Goal: Transaction & Acquisition: Purchase product/service

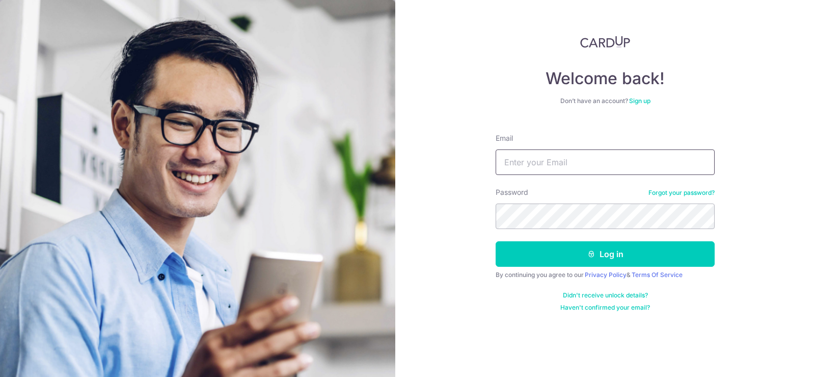
type input "[EMAIL_ADDRESS][DOMAIN_NAME]"
click at [626, 258] on button "Log in" at bounding box center [605, 253] width 219 height 25
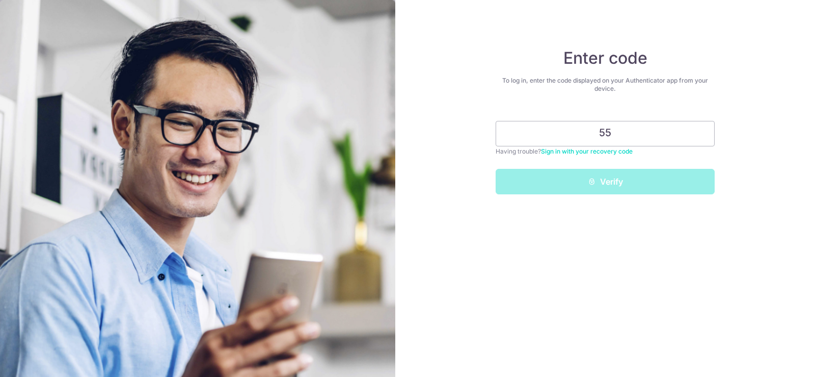
type input "5"
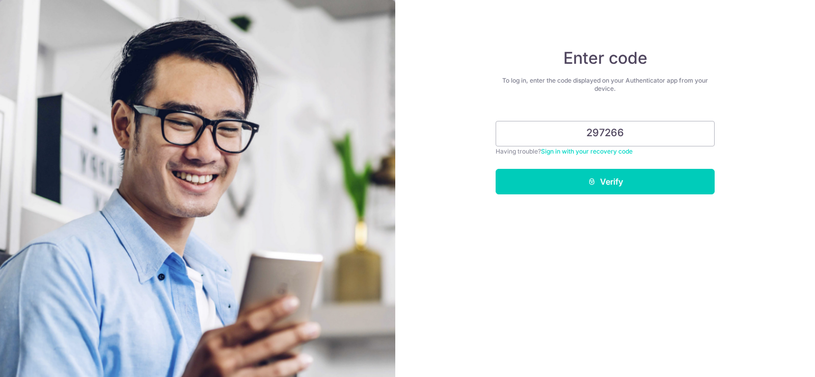
type input "297266"
click at [496, 169] on button "Verify" at bounding box center [605, 181] width 219 height 25
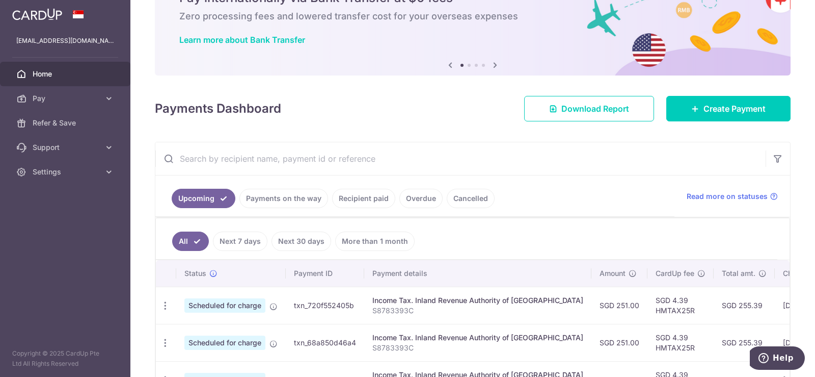
scroll to position [153, 0]
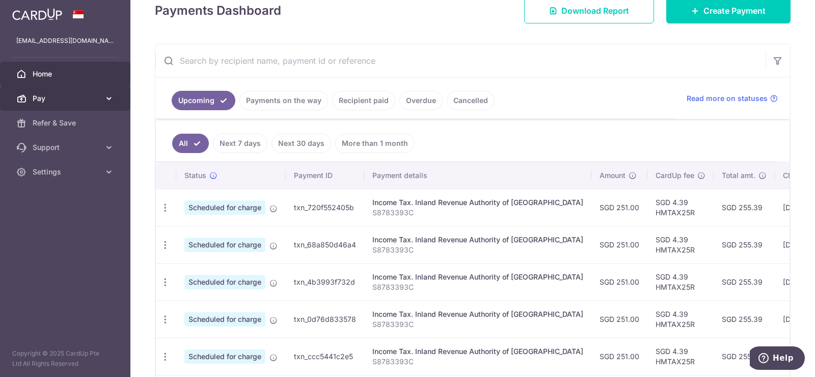
click at [65, 97] on span "Pay" at bounding box center [66, 98] width 67 height 10
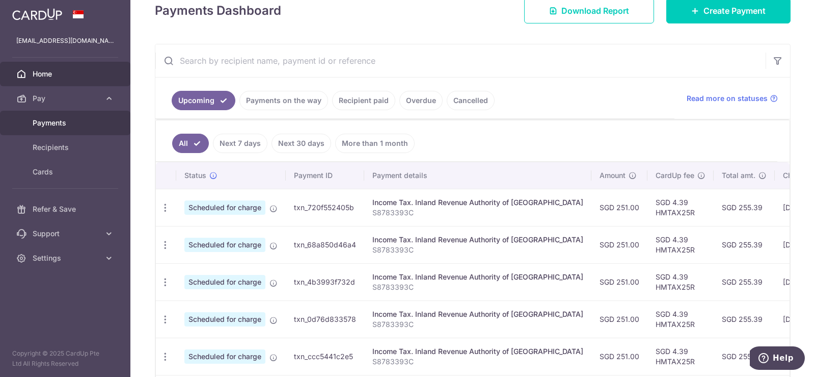
click at [66, 125] on span "Payments" at bounding box center [66, 123] width 67 height 10
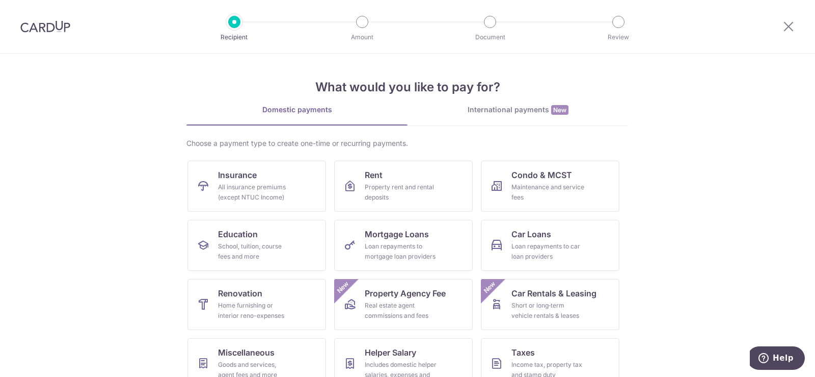
click at [493, 108] on div "International payments New" at bounding box center [518, 109] width 221 height 11
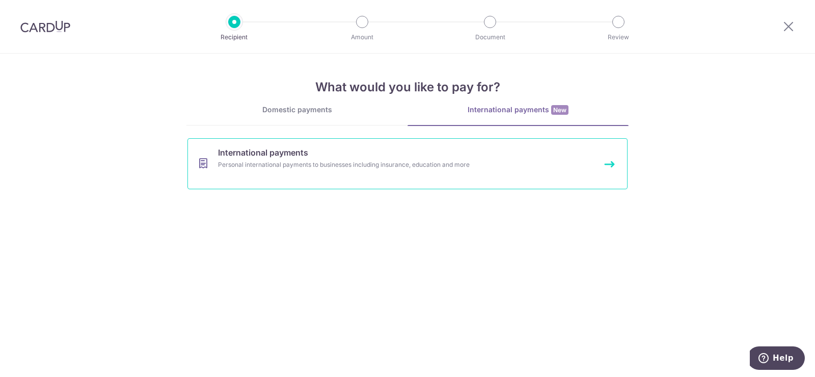
click at [294, 165] on div "Personal international payments to businesses including insurance, education an…" at bounding box center [394, 164] width 352 height 10
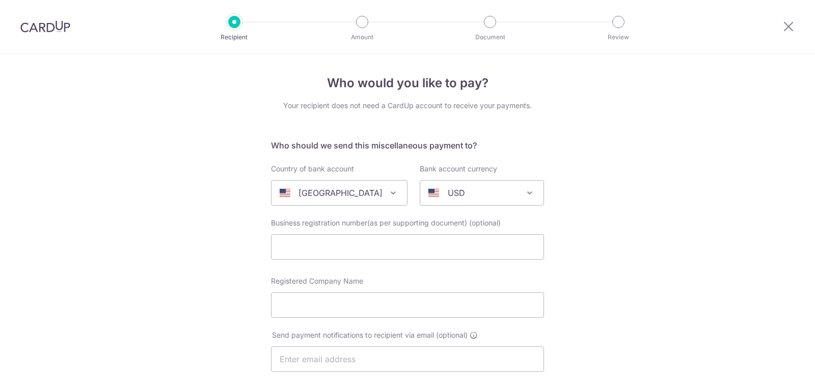
select select
click at [396, 198] on span "United States" at bounding box center [340, 192] width 136 height 24
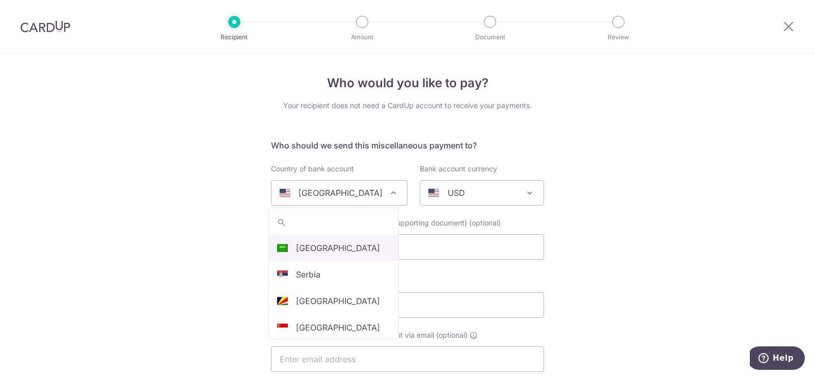
scroll to position [2609, 0]
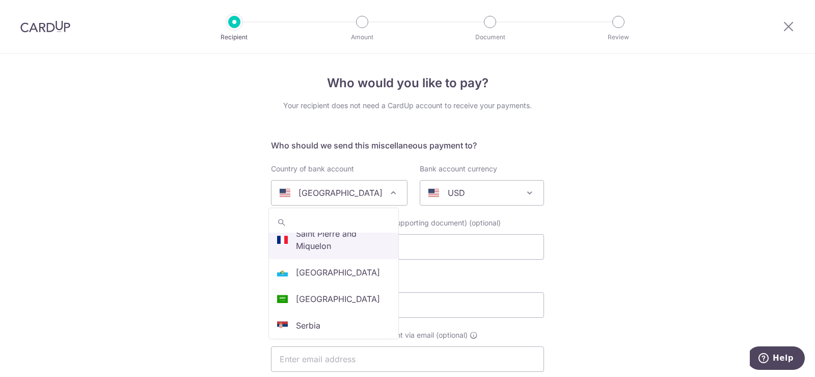
type input "m"
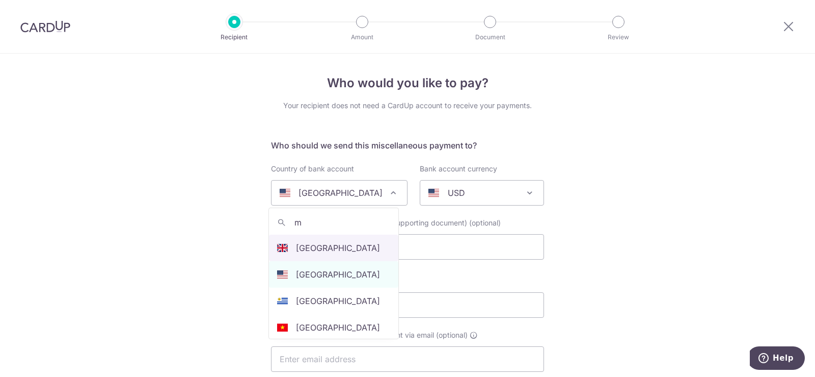
scroll to position [0, 0]
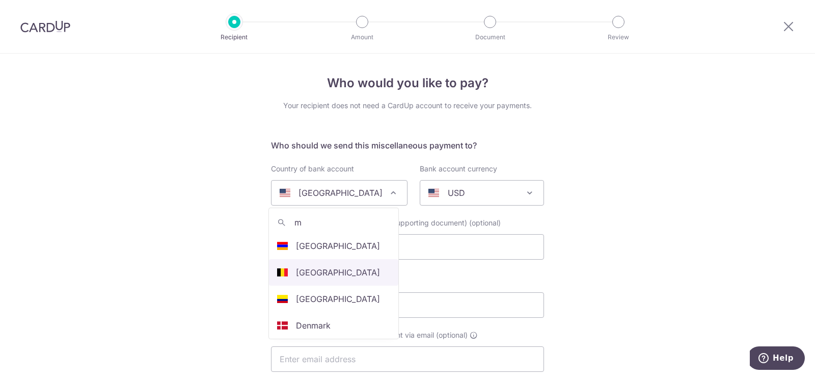
type input "Malaysia"
select select "159"
type input "ngiap0521@gmail.com"
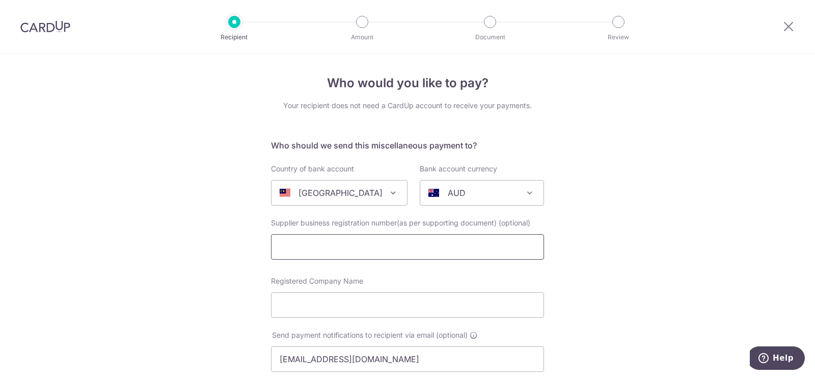
select select "Malaysia"
select select
click at [516, 192] on div "AUD" at bounding box center [474, 192] width 91 height 12
type input "m"
select select "4"
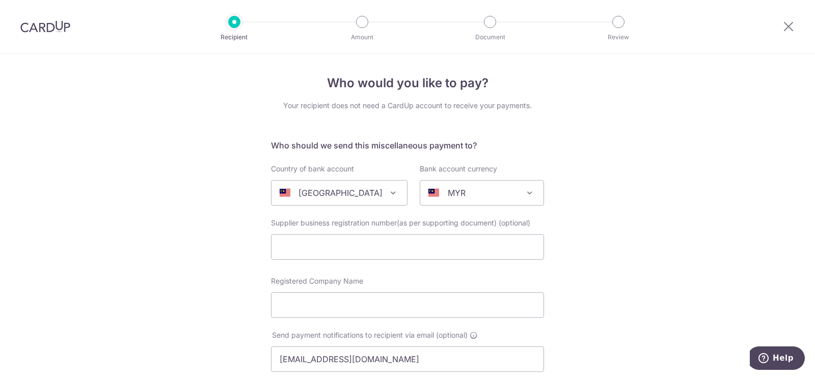
click at [25, 31] on img at bounding box center [45, 26] width 50 height 12
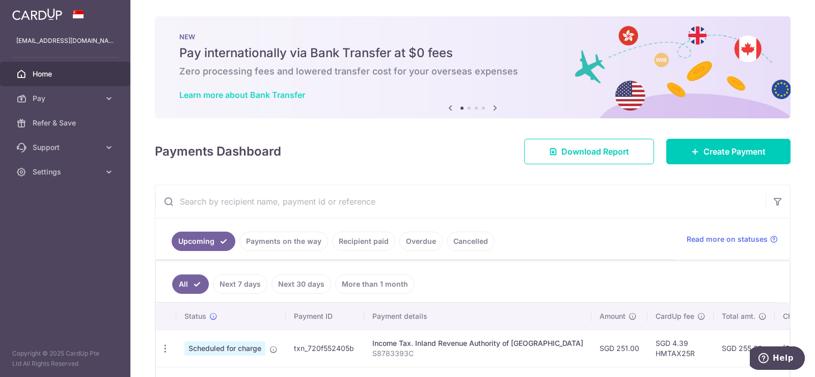
click at [271, 97] on link "Learn more about Bank Transfer" at bounding box center [242, 95] width 126 height 10
click at [87, 97] on span "Pay" at bounding box center [66, 98] width 67 height 10
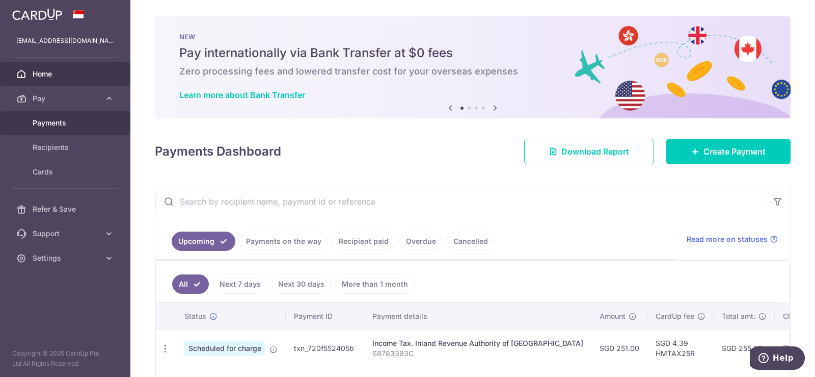
click at [68, 121] on span "Payments" at bounding box center [66, 123] width 67 height 10
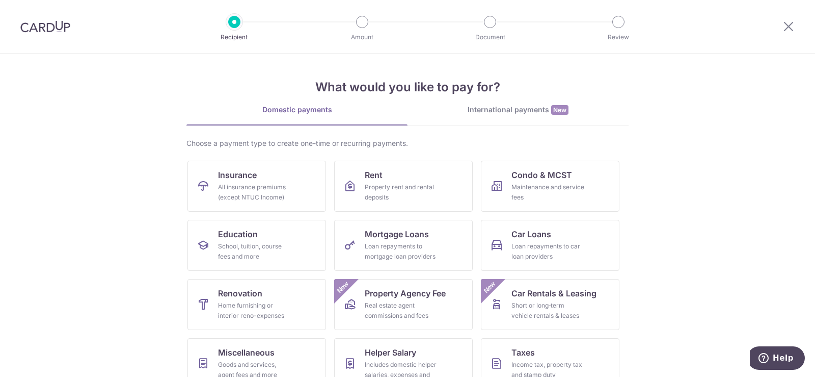
scroll to position [79, 0]
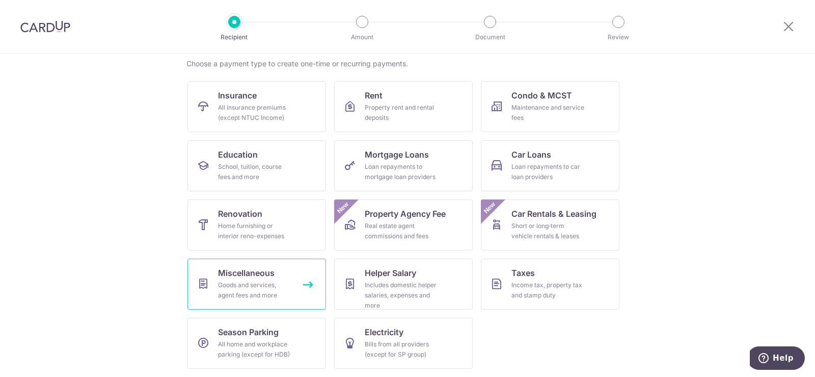
click at [261, 280] on div "Goods and services, agent fees and more" at bounding box center [254, 290] width 73 height 20
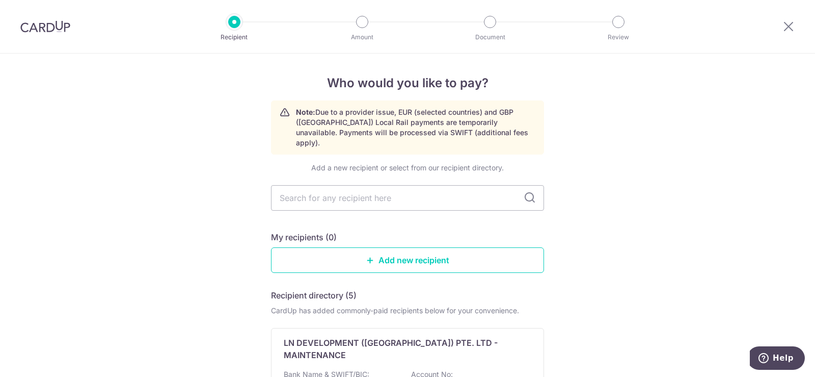
click at [60, 32] on img at bounding box center [45, 26] width 50 height 12
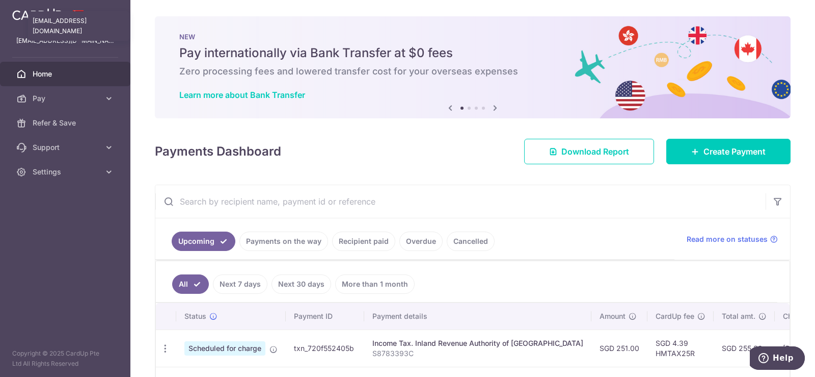
click at [47, 36] on p "ngiap0521@gmail.com" at bounding box center [65, 41] width 98 height 10
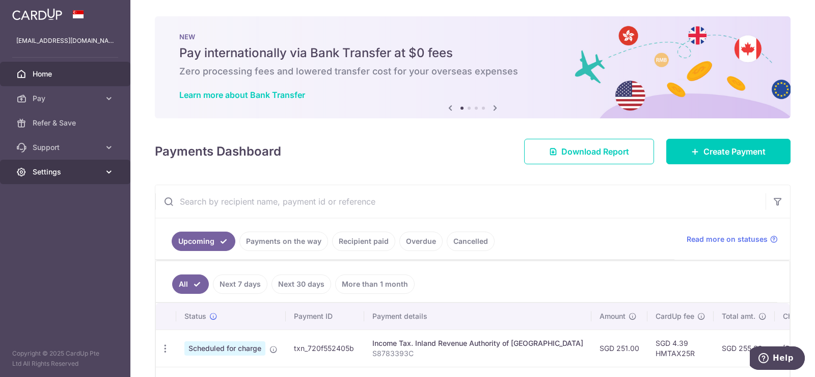
click at [96, 174] on span "Settings" at bounding box center [66, 172] width 67 height 10
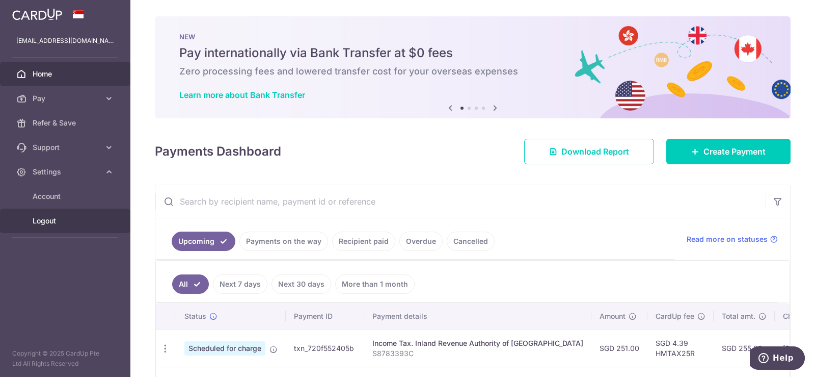
click at [37, 217] on span "Logout" at bounding box center [66, 221] width 67 height 10
